Goal: Task Accomplishment & Management: Manage account settings

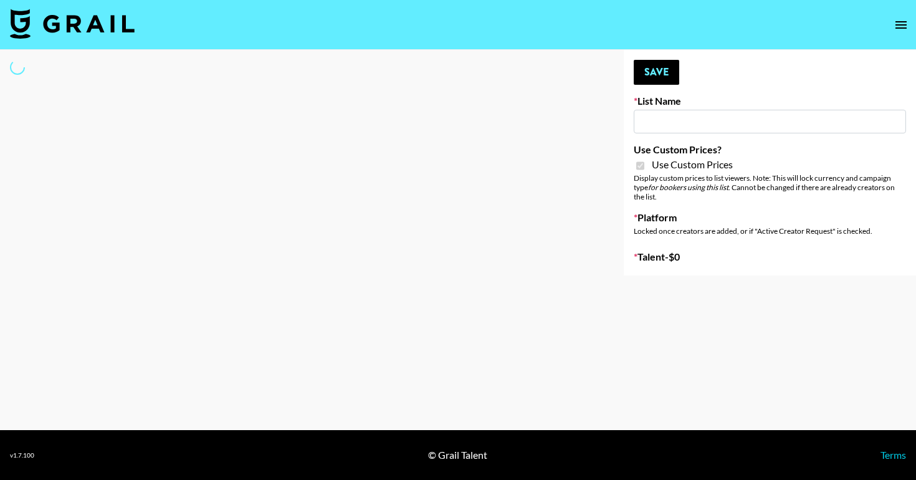
type input "Peppermayo"
checkbox input "true"
select select "Brand"
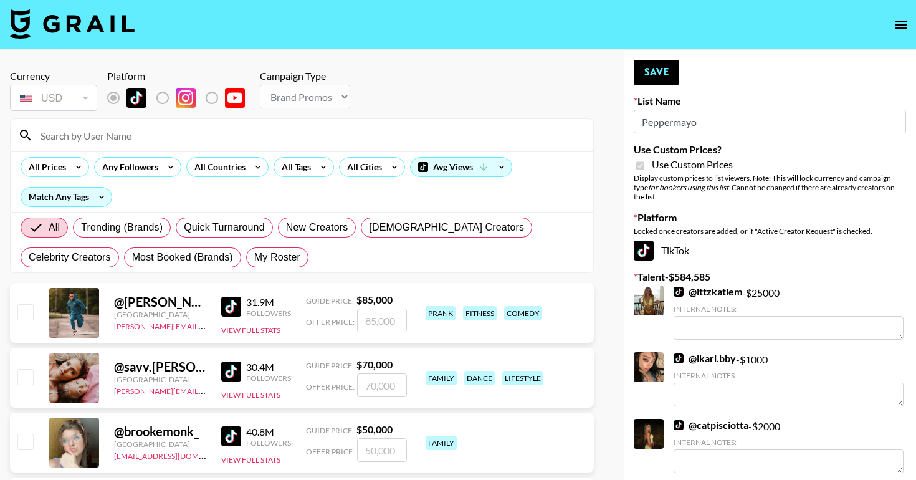
click at [143, 134] on input at bounding box center [309, 135] width 553 height 20
click at [254, 257] on span "My Roster" at bounding box center [277, 257] width 46 height 15
click at [254, 257] on input "My Roster" at bounding box center [254, 257] width 0 height 0
radio input "true"
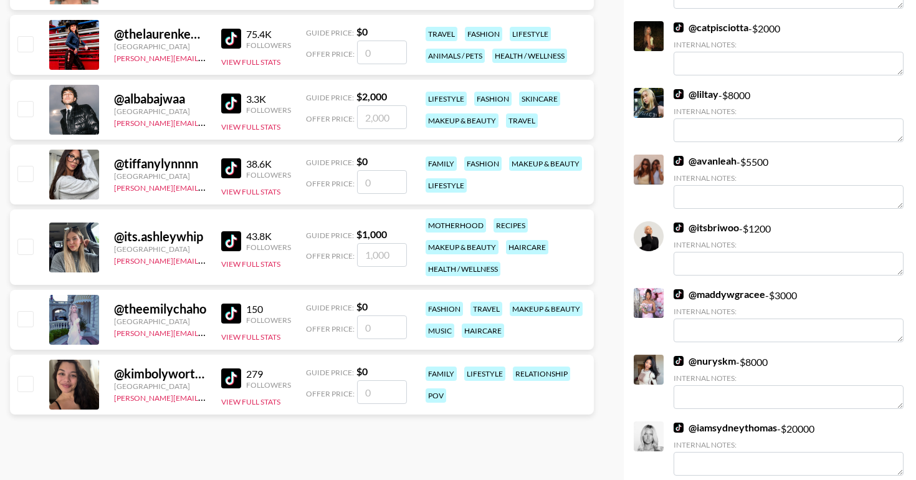
scroll to position [285, 0]
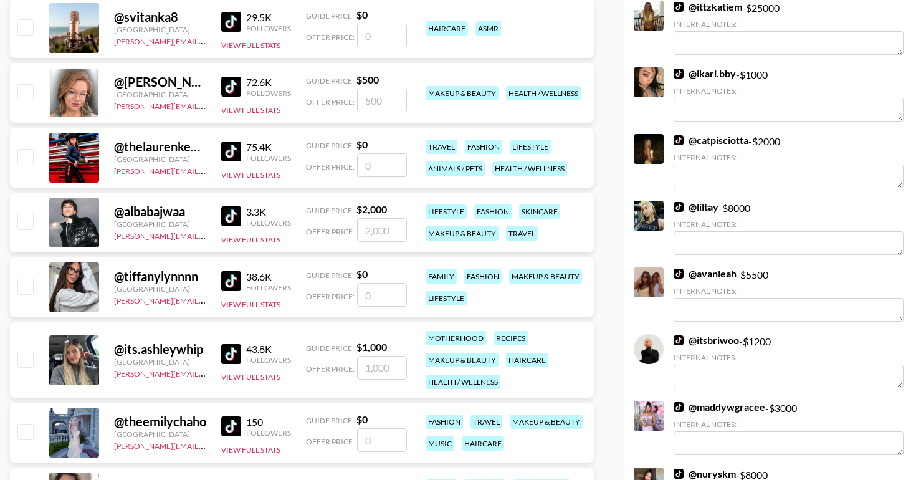
click at [21, 157] on input "checkbox" at bounding box center [24, 156] width 15 height 15
click at [363, 162] on input "number" at bounding box center [382, 165] width 50 height 24
checkbox input "true"
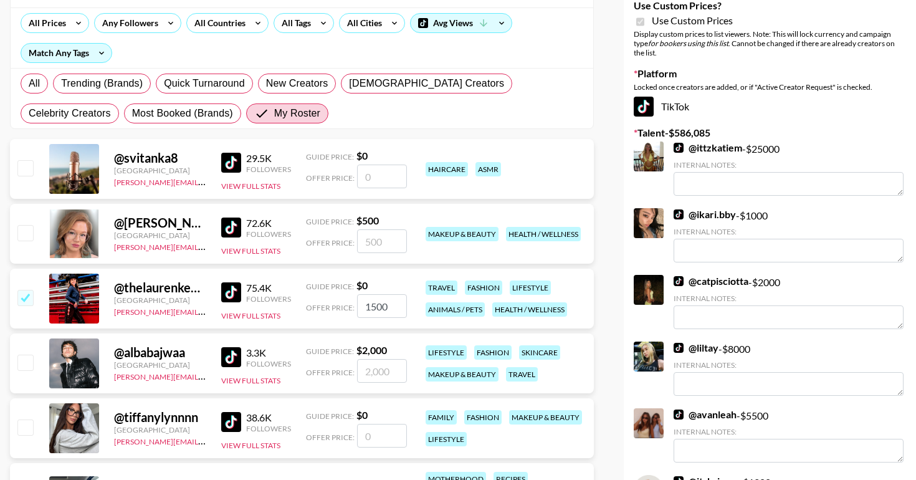
scroll to position [289, 0]
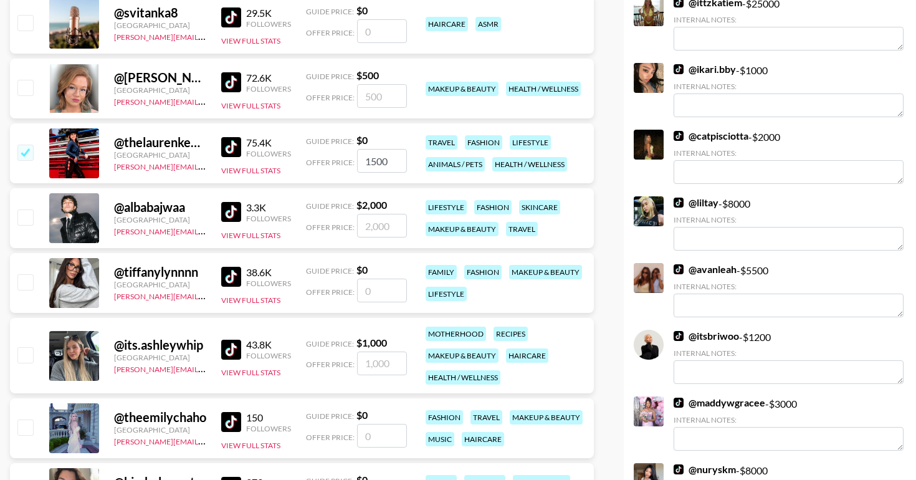
type input "1500"
click at [372, 363] on input "number" at bounding box center [382, 363] width 50 height 24
checkbox input "true"
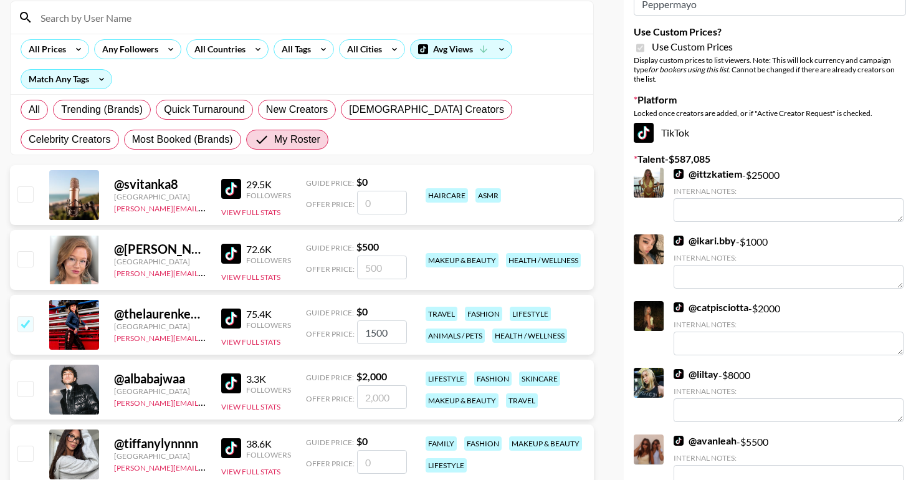
scroll to position [17, 0]
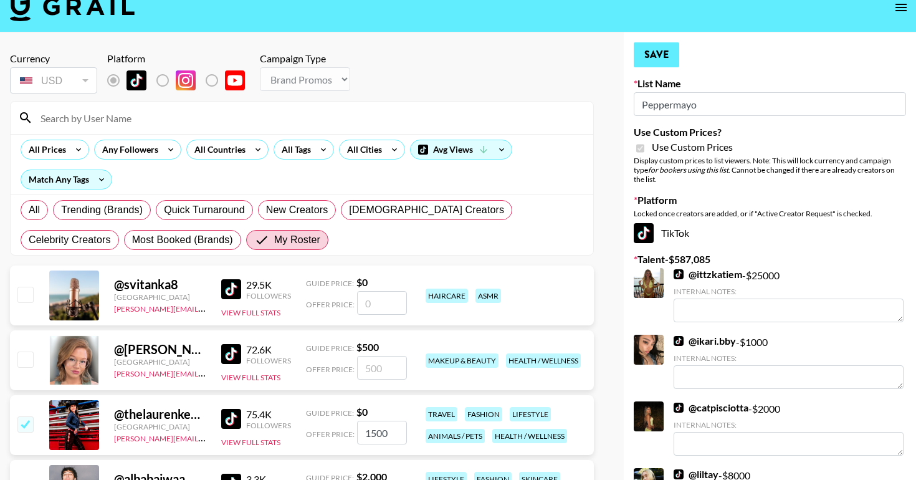
type input "1000"
click at [660, 54] on button "Save" at bounding box center [656, 54] width 45 height 25
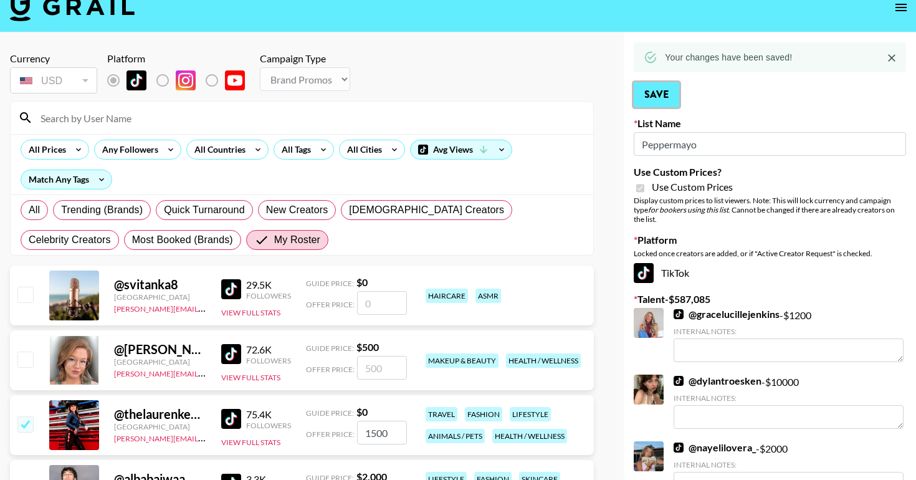
click at [650, 95] on button "Save" at bounding box center [656, 94] width 45 height 25
click at [660, 107] on button "Save" at bounding box center [656, 94] width 45 height 25
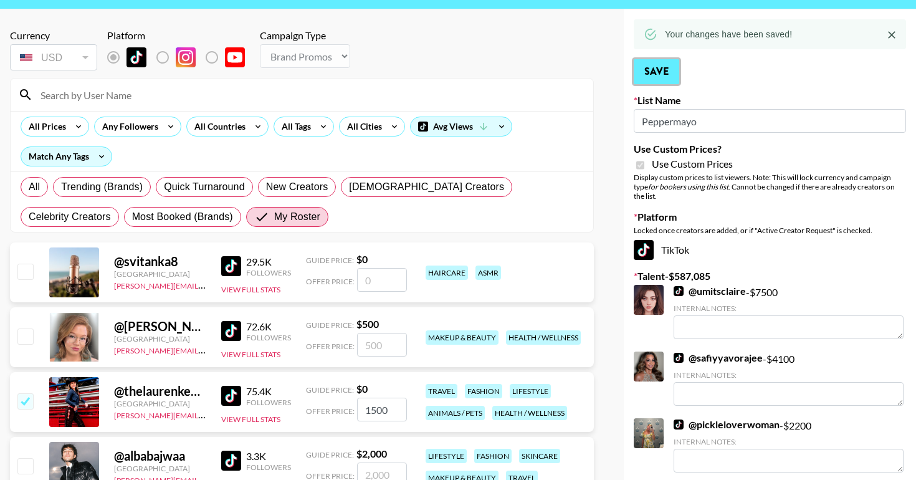
scroll to position [53, 0]
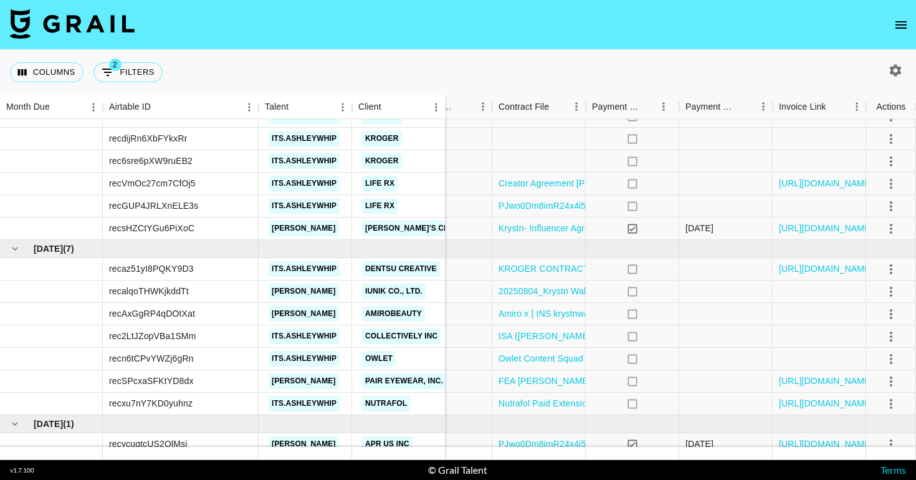
scroll to position [260, 1153]
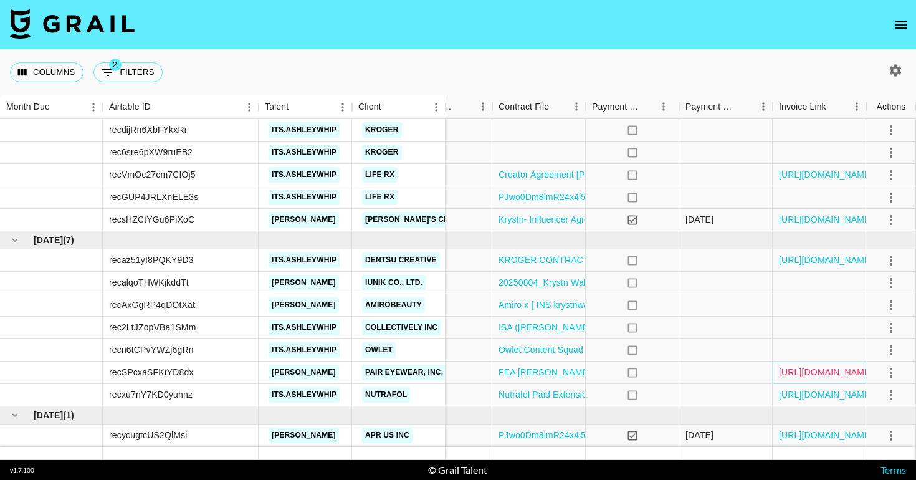
click at [804, 374] on link "https://in.xero.com/ccZlRs8f7PQ9mXVo2tDF8VKlU84pKQvzDNcG84An" at bounding box center [826, 372] width 94 height 12
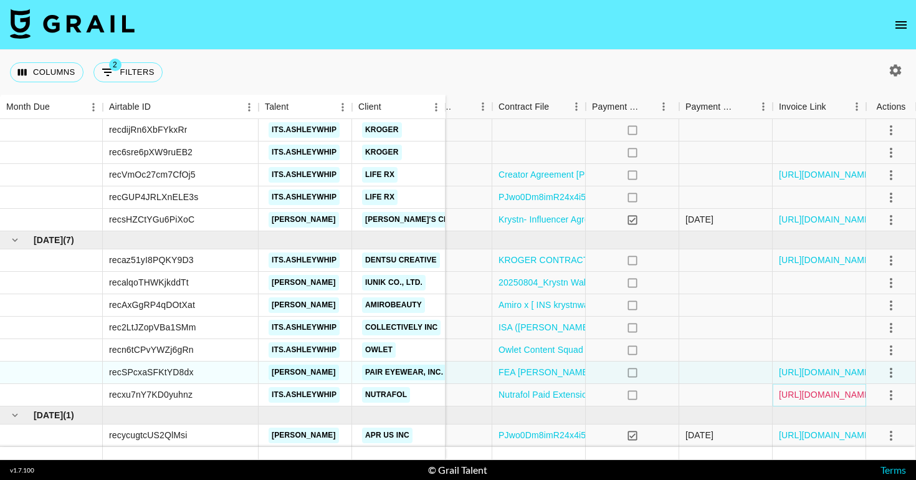
click at [819, 397] on link "https://in.xero.com/Ades3GX3TfD8oUb0fKPArWOeCDuUxa4PmFVXFFV1" at bounding box center [826, 394] width 94 height 12
